Goal: Navigation & Orientation: Find specific page/section

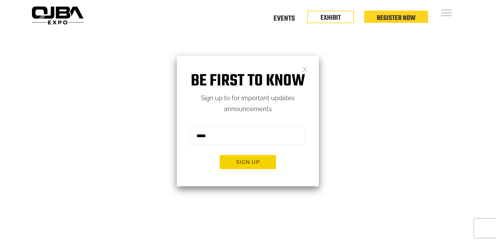
click at [307, 70] on link at bounding box center [304, 68] width 5 height 5
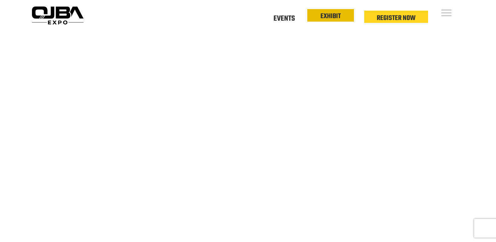
click at [340, 15] on link "EXHIBIT" at bounding box center [330, 16] width 20 height 11
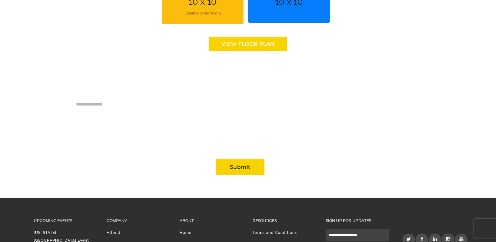
scroll to position [563, 0]
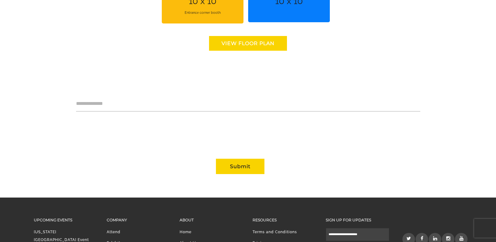
click at [256, 44] on link "View floor Plan" at bounding box center [248, 43] width 78 height 15
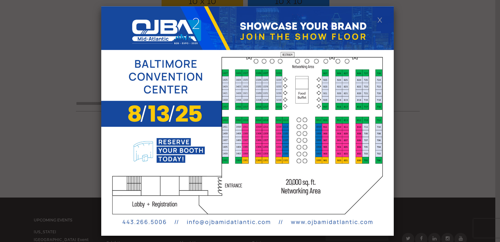
click at [421, 86] on div at bounding box center [250, 121] width 500 height 242
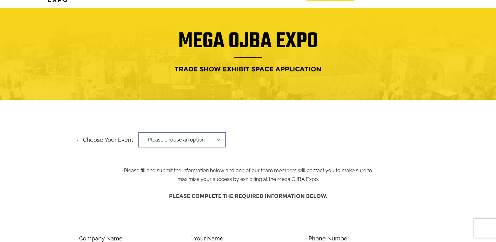
scroll to position [0, 0]
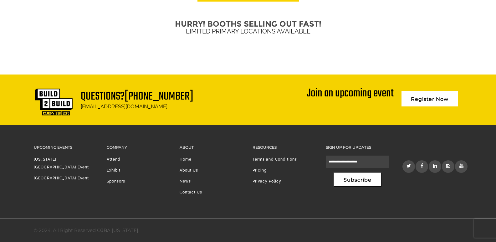
click at [111, 179] on li "Sponsors" at bounding box center [138, 182] width 63 height 11
click at [114, 179] on link "Sponsors" at bounding box center [116, 181] width 18 height 4
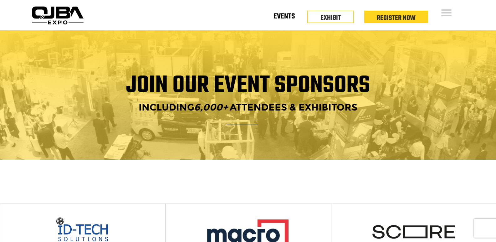
click at [287, 19] on link "Events" at bounding box center [283, 18] width 21 height 2
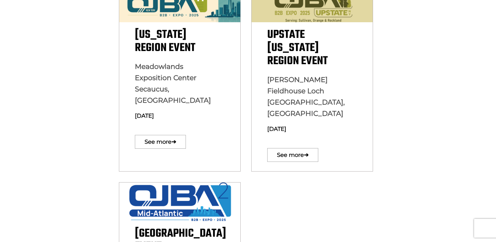
scroll to position [215, 0]
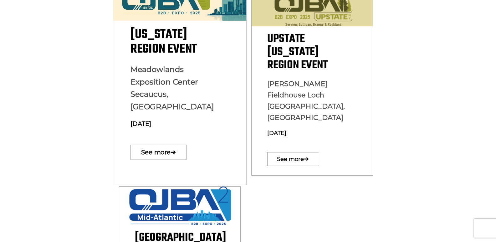
click at [172, 70] on span "Meadowlands Exposition Center Secaucus, NJ" at bounding box center [171, 88] width 83 height 47
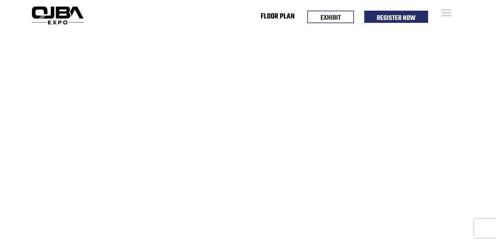
click at [276, 17] on link "Floor Plan" at bounding box center [277, 18] width 34 height 2
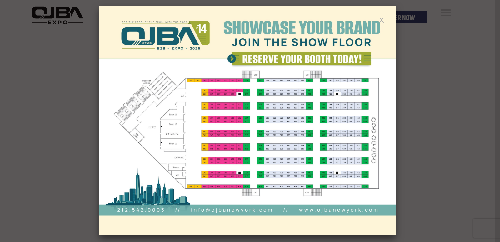
click at [379, 19] on img at bounding box center [247, 120] width 296 height 229
click at [380, 19] on link at bounding box center [381, 19] width 5 height 5
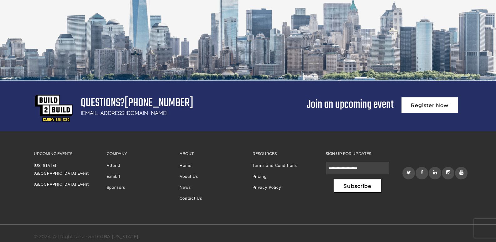
scroll to position [1197, 0]
click at [113, 161] on li "Attend" at bounding box center [138, 166] width 63 height 11
click at [111, 161] on li "Attend" at bounding box center [138, 166] width 63 height 11
click at [117, 163] on link "Attend" at bounding box center [114, 165] width 14 height 4
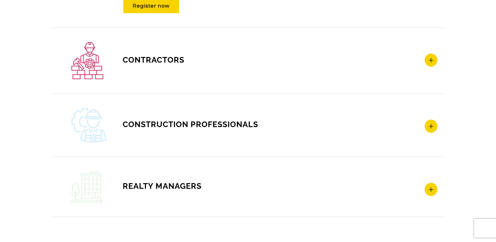
scroll to position [969, 0]
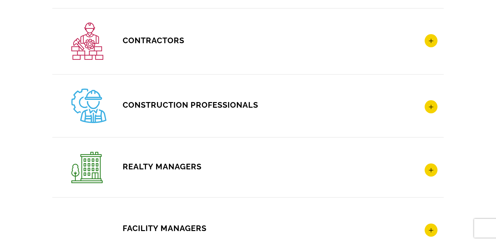
click at [254, 117] on h4 "CONSTRUCTION PROFESSIONALS" at bounding box center [254, 105] width 366 height 34
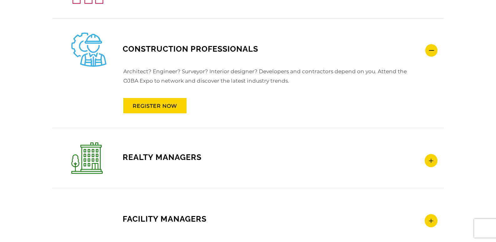
click at [254, 117] on div "CONSTRUCTION PROFESSIONALS Architect? Engineer? Surveyor? Interior designer? De…" at bounding box center [247, 72] width 391 height 109
click at [300, 53] on h4 "CONSTRUCTION PROFESSIONALS" at bounding box center [254, 50] width 366 height 34
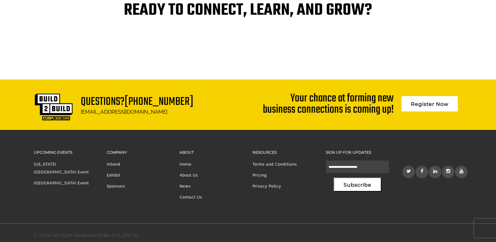
scroll to position [1297, 0]
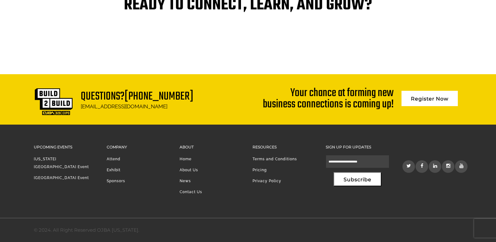
click at [113, 180] on link "Sponsors" at bounding box center [116, 181] width 18 height 4
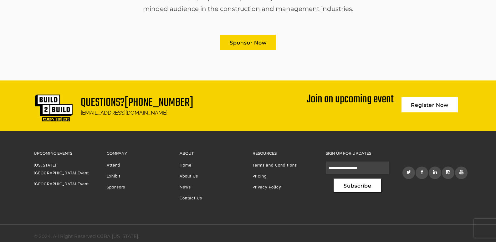
scroll to position [426, 0]
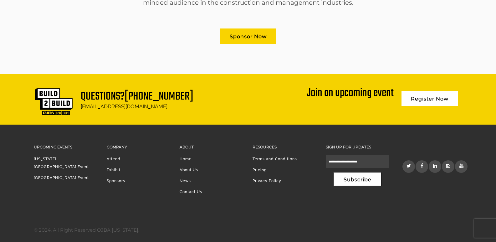
click at [117, 169] on link "Exhibit" at bounding box center [114, 170] width 14 height 4
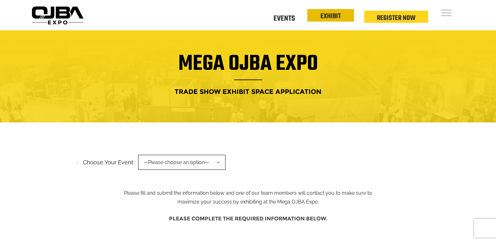
click at [337, 18] on link "EXHIBIT" at bounding box center [330, 16] width 20 height 11
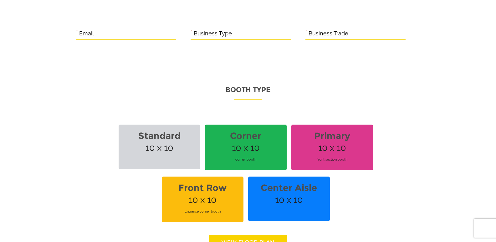
scroll to position [375, 0]
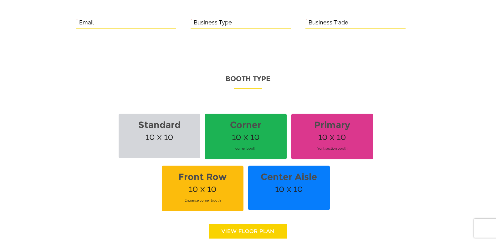
click at [256, 133] on span "Corner 10 x 10 corner booth" at bounding box center [246, 137] width 82 height 46
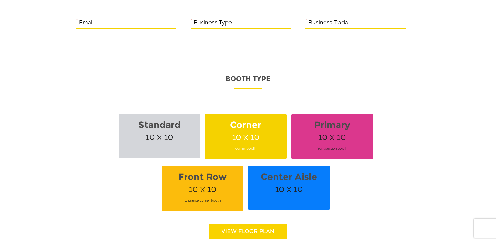
click at [243, 134] on span "Corner 10 x 10 corner booth" at bounding box center [246, 137] width 82 height 46
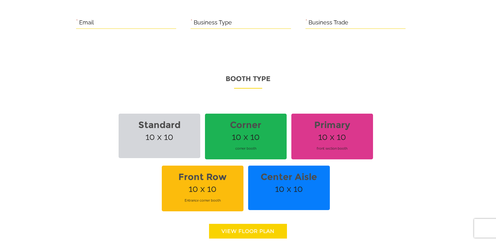
click at [254, 131] on strong "Corner" at bounding box center [246, 125] width 74 height 18
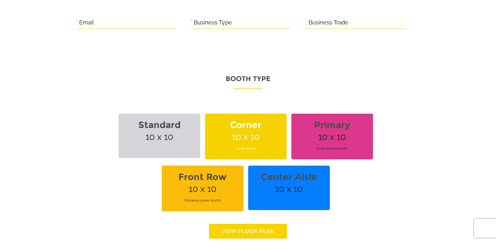
click at [310, 129] on strong "Primary" at bounding box center [332, 125] width 74 height 18
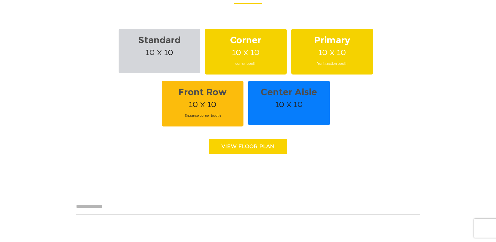
scroll to position [469, 0]
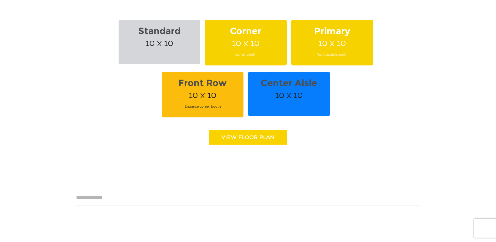
click at [189, 55] on span "Standard 10 x 10" at bounding box center [160, 42] width 82 height 44
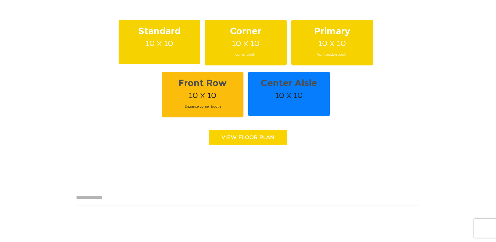
click at [226, 140] on link "View floor Plan" at bounding box center [248, 137] width 78 height 15
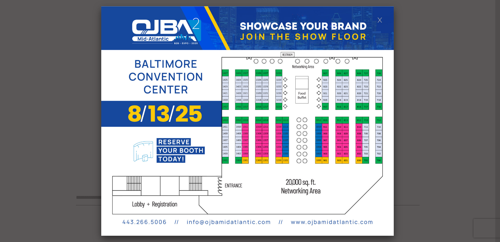
click at [379, 18] on link at bounding box center [379, 19] width 5 height 5
